Goal: Task Accomplishment & Management: Manage account settings

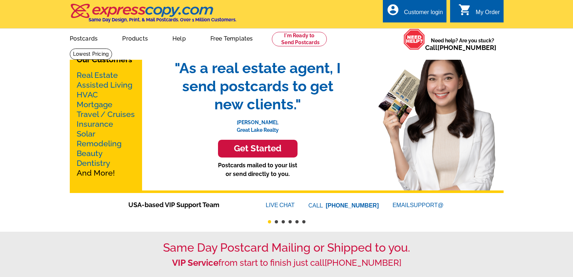
click at [410, 15] on div "Customer login" at bounding box center [423, 14] width 39 height 10
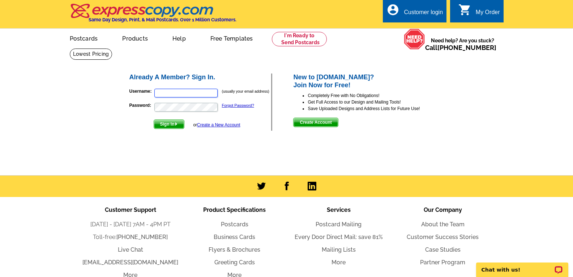
type input "[PERSON_NAME][EMAIL_ADDRESS][DOMAIN_NAME]"
click at [164, 126] on span "Sign In" at bounding box center [169, 124] width 30 height 9
